Goal: Information Seeking & Learning: Learn about a topic

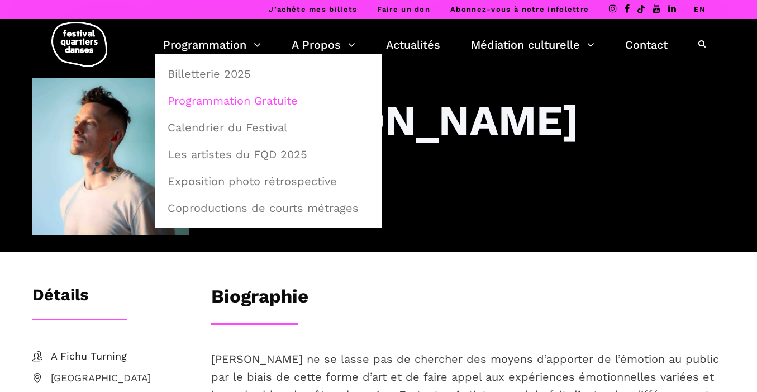
click at [226, 96] on link "Programmation Gratuite" at bounding box center [268, 101] width 215 height 26
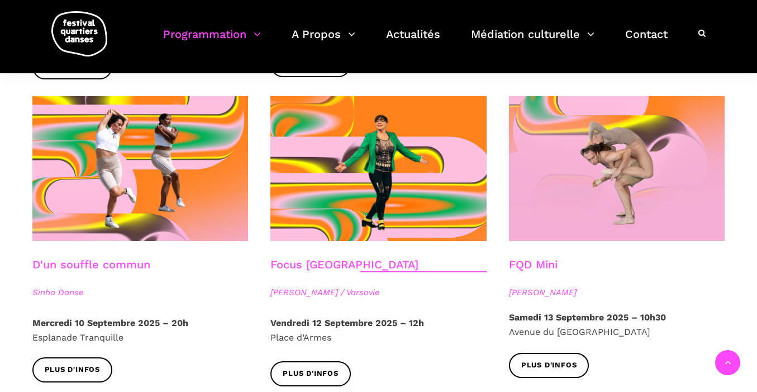
scroll to position [1230, 0]
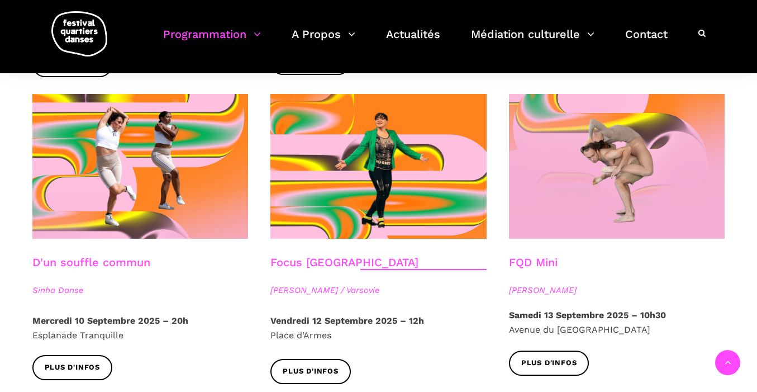
click at [563, 308] on p "Samedi 13 Septembre 2025 – 10h30 Avenue du Musée des Beaux Arts de Montréal" at bounding box center [617, 322] width 216 height 28
click at [535, 255] on link "FQD Mini" at bounding box center [533, 261] width 49 height 13
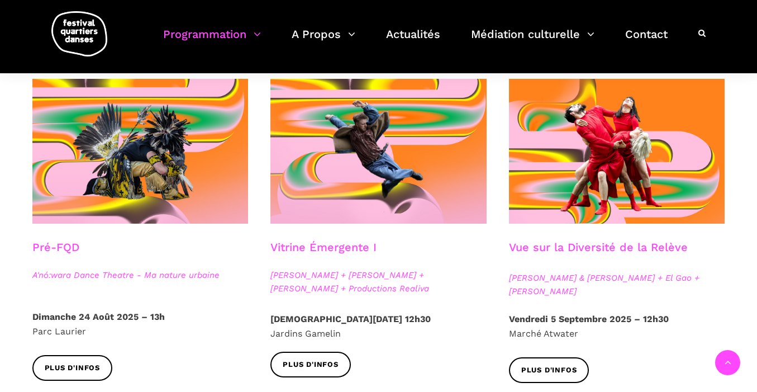
scroll to position [0, 0]
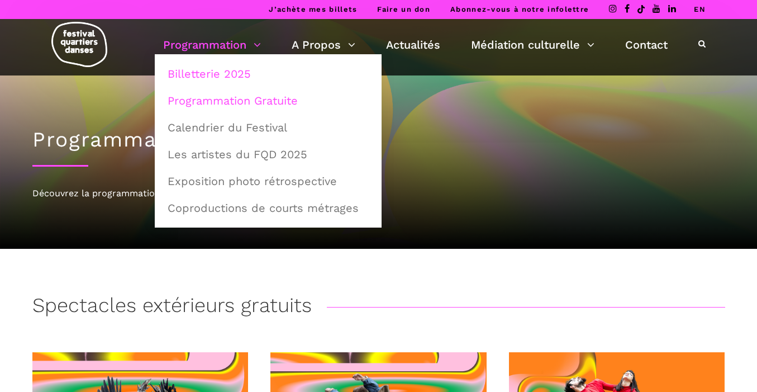
click at [209, 73] on link "Billetterie 2025" at bounding box center [268, 74] width 215 height 26
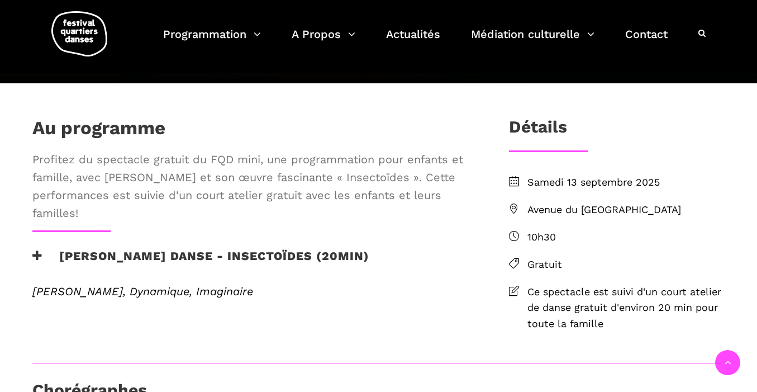
scroll to position [215, 0]
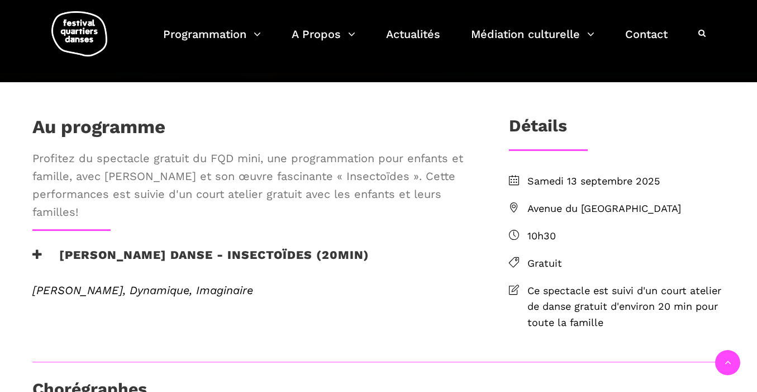
click at [539, 217] on span "Avenue du Musée des Beaux Arts de Montréal" at bounding box center [626, 209] width 198 height 16
click at [513, 212] on icon at bounding box center [514, 207] width 10 height 10
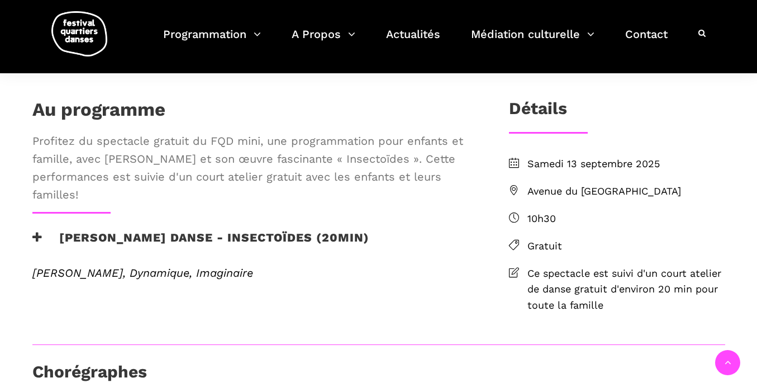
scroll to position [293, 0]
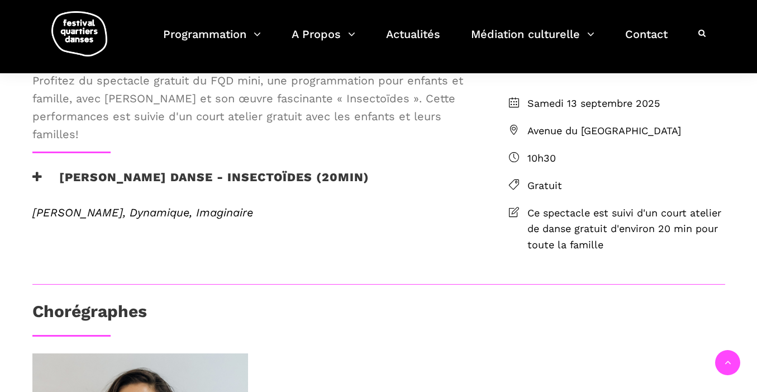
click at [590, 139] on span "Avenue du Musée des Beaux Arts de Montréal" at bounding box center [626, 131] width 198 height 16
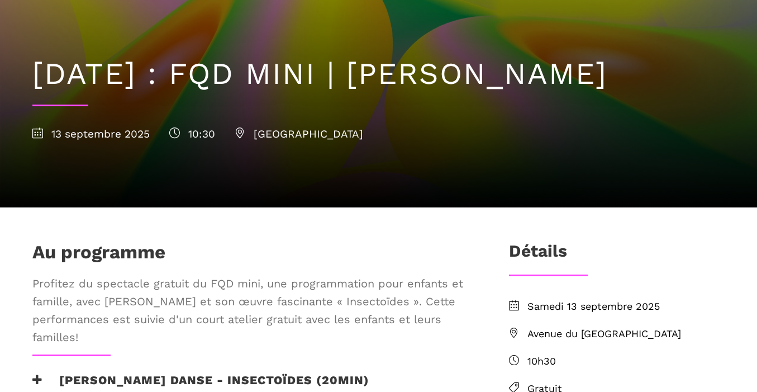
scroll to position [99, 0]
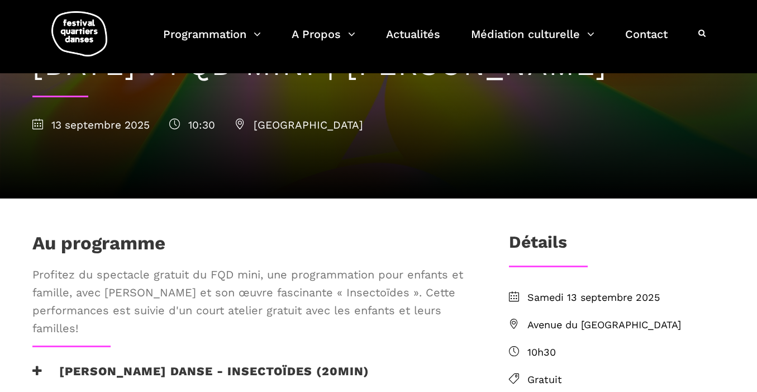
click at [355, 131] on span "Avenue du Musée des Beaux-Arts de Montréal" at bounding box center [299, 124] width 128 height 13
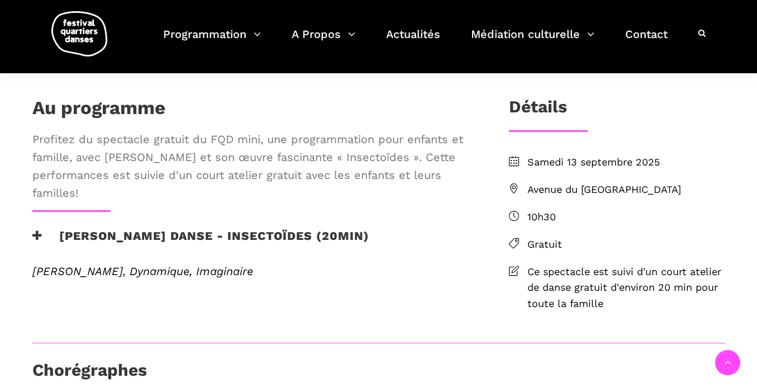
scroll to position [232, 0]
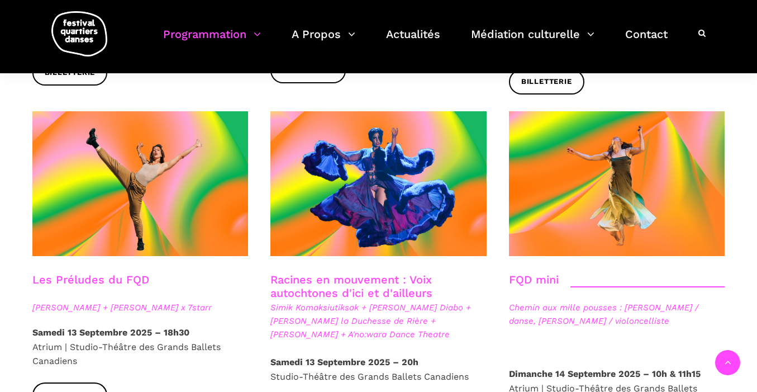
scroll to position [1589, 0]
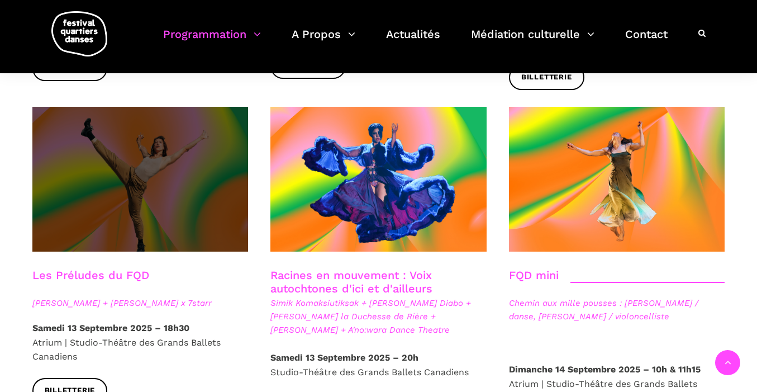
click at [137, 175] on span at bounding box center [140, 179] width 216 height 145
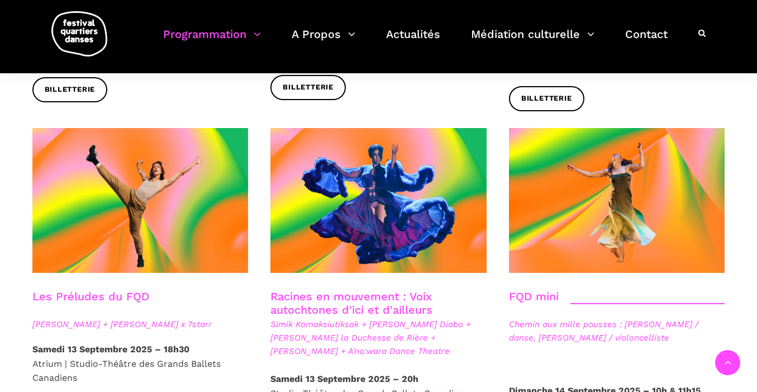
scroll to position [1567, 0]
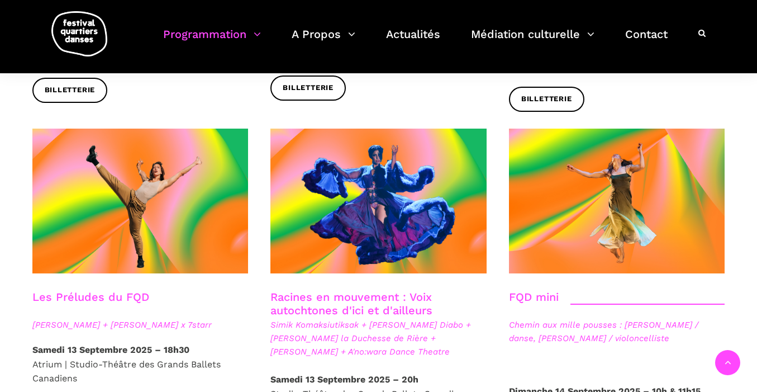
click at [315, 290] on link "Racines en mouvement : Voix autochtones d'ici et d'ailleurs" at bounding box center [351, 303] width 162 height 27
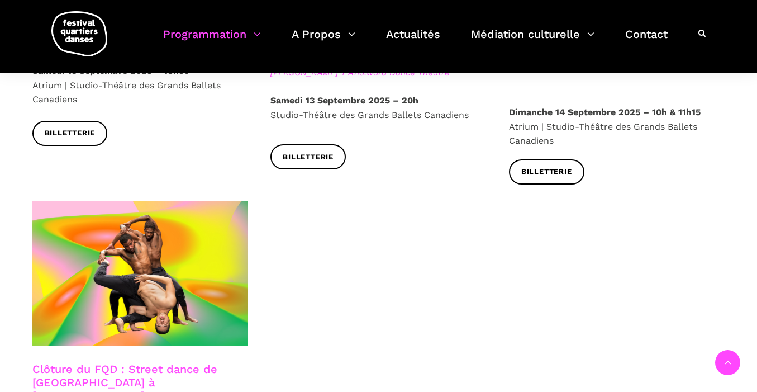
scroll to position [1847, 0]
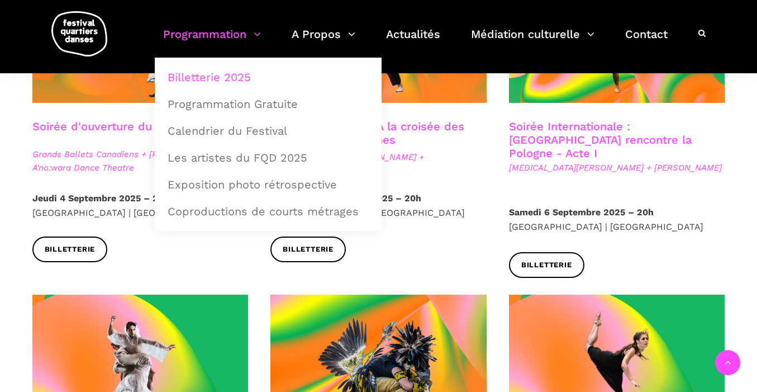
click at [189, 48] on link "Programmation" at bounding box center [212, 41] width 98 height 33
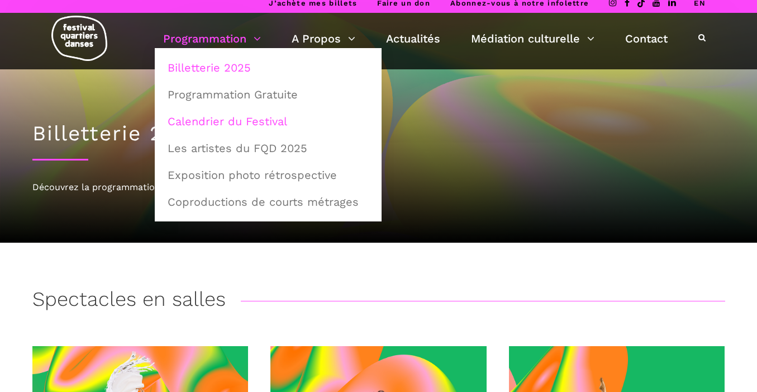
scroll to position [1, 0]
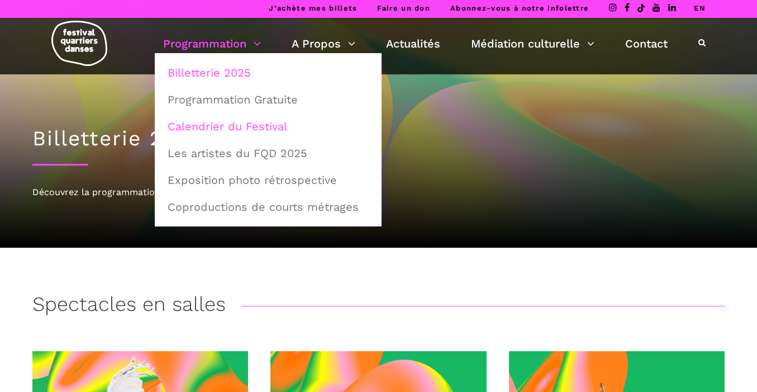
click at [188, 102] on ul "Billetterie 2025 Programmation Gratuite Calendrier du Festival Les artistes du …" at bounding box center [268, 139] width 227 height 173
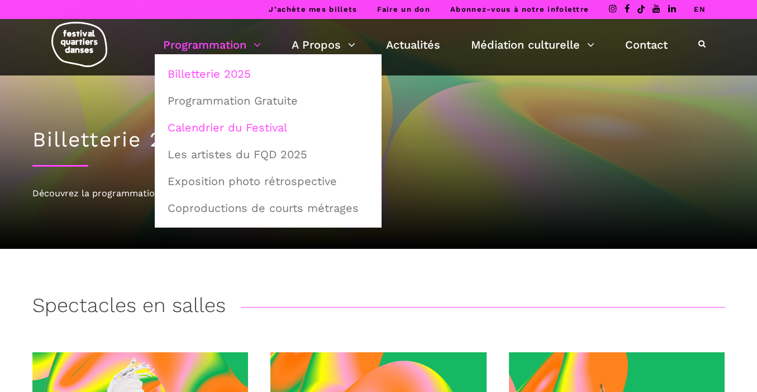
click at [188, 102] on link "Programmation Gratuite" at bounding box center [268, 101] width 215 height 26
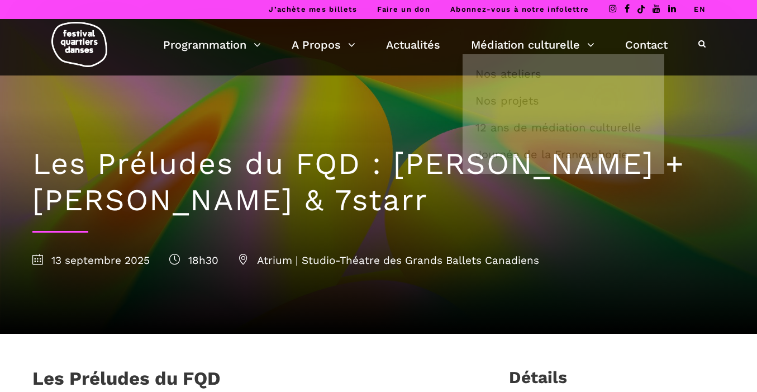
click at [702, 6] on link "EN" at bounding box center [700, 9] width 12 height 8
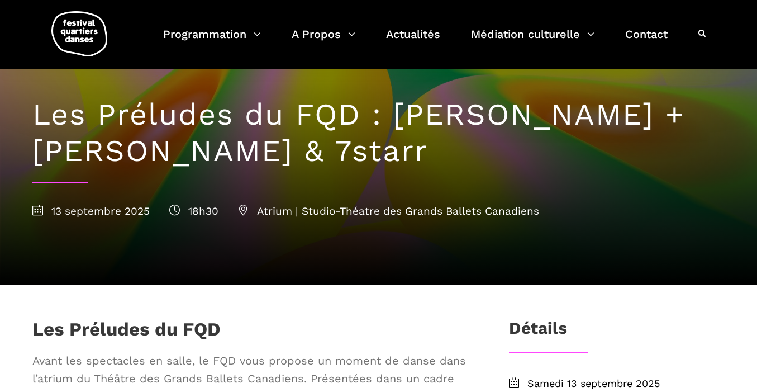
scroll to position [3, 0]
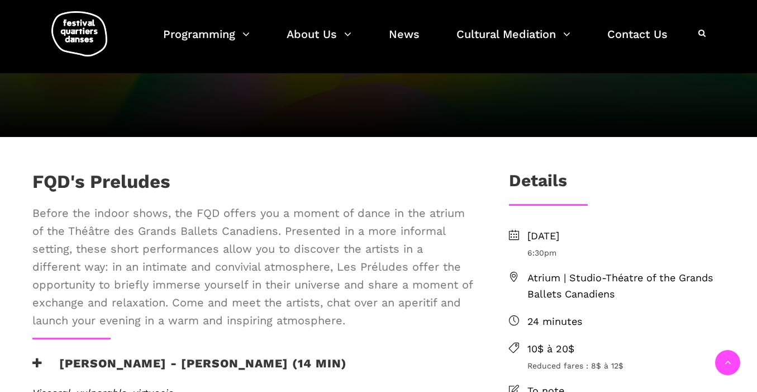
scroll to position [202, 0]
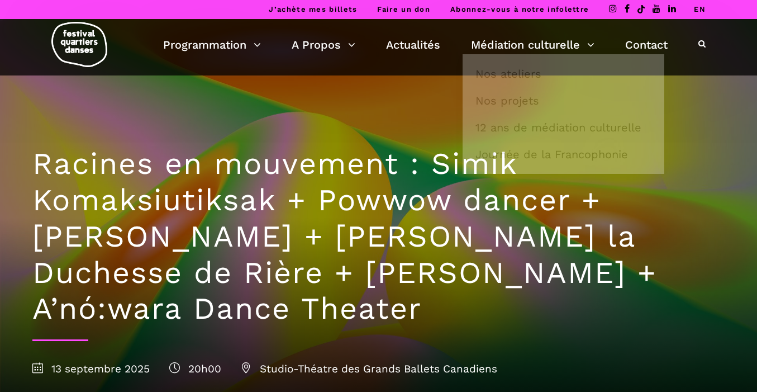
click at [696, 13] on li "EN" at bounding box center [700, 9] width 12 height 19
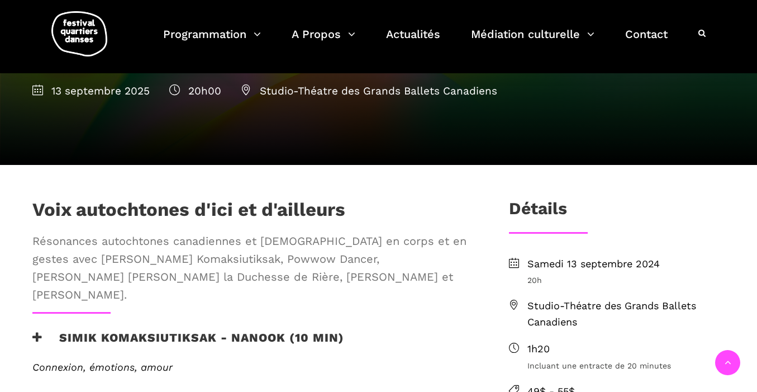
scroll to position [185, 0]
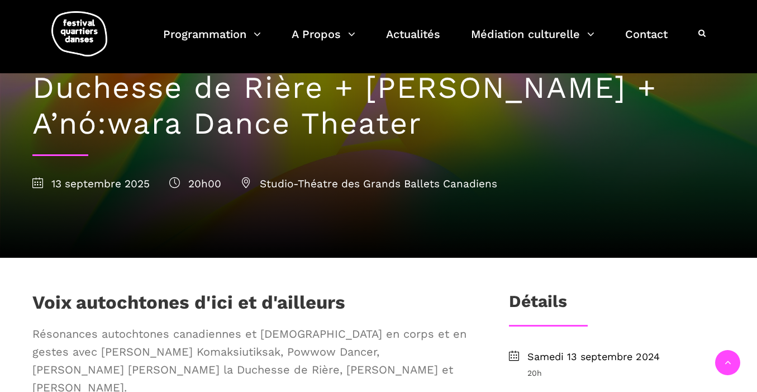
click at [656, 21] on div "Programmation Billetterie 2025 Programmation Gratuite Calendrier du Festival Le…" at bounding box center [434, 34] width 542 height 47
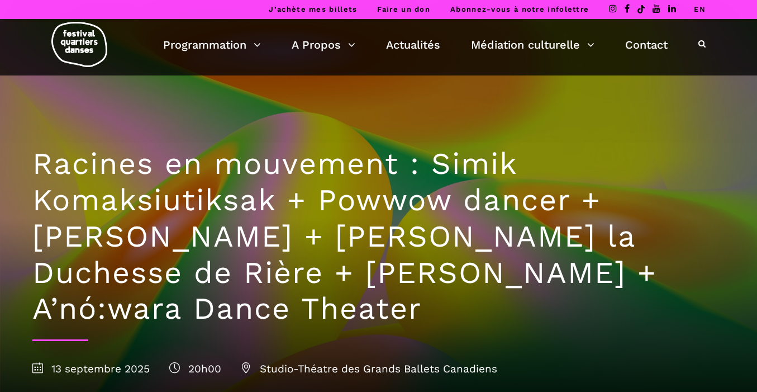
click at [703, 13] on link "EN" at bounding box center [700, 9] width 12 height 8
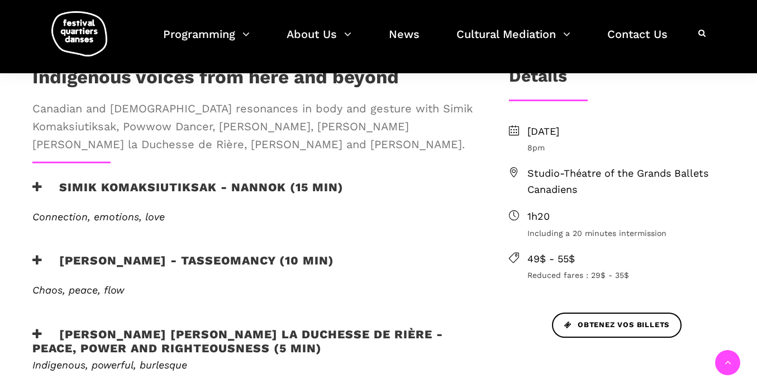
scroll to position [449, 0]
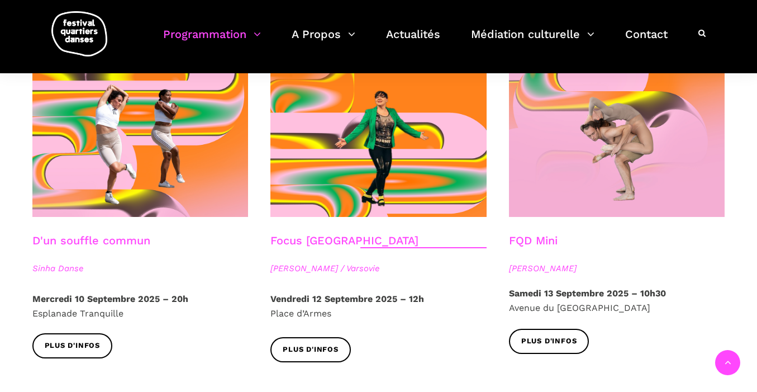
scroll to position [1245, 0]
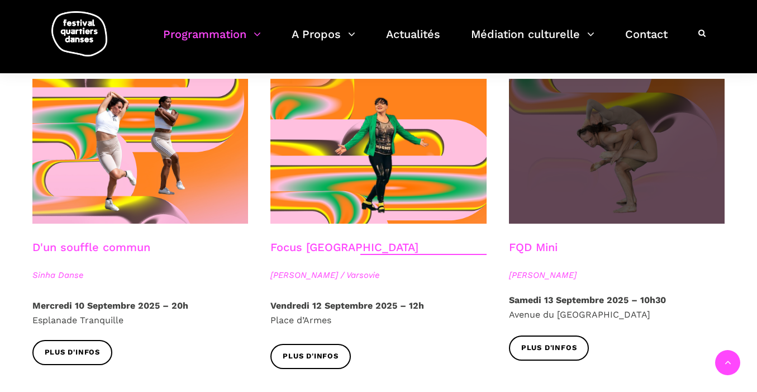
click at [553, 161] on span at bounding box center [617, 151] width 216 height 145
